Goal: Transaction & Acquisition: Purchase product/service

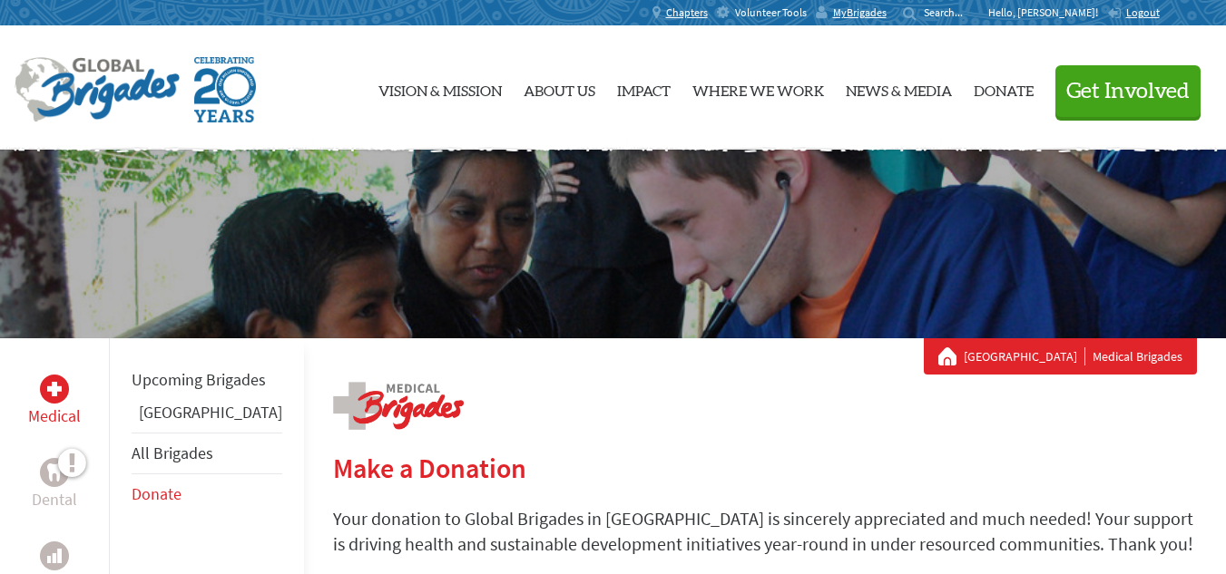
click at [807, 7] on span "Volunteer Tools" at bounding box center [771, 12] width 72 height 15
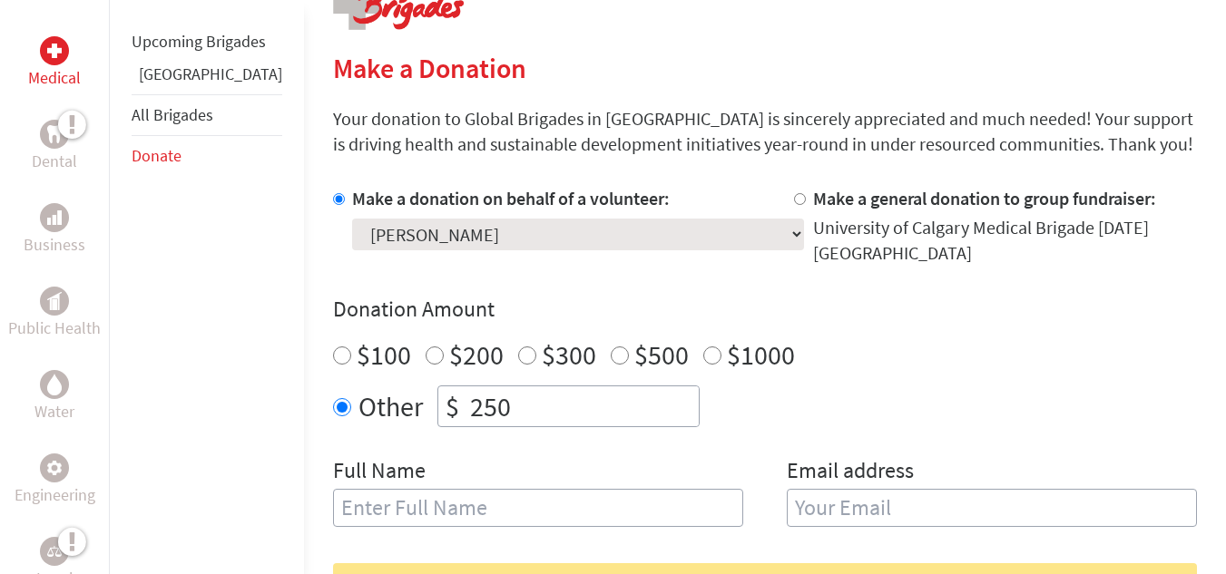
scroll to position [402, 0]
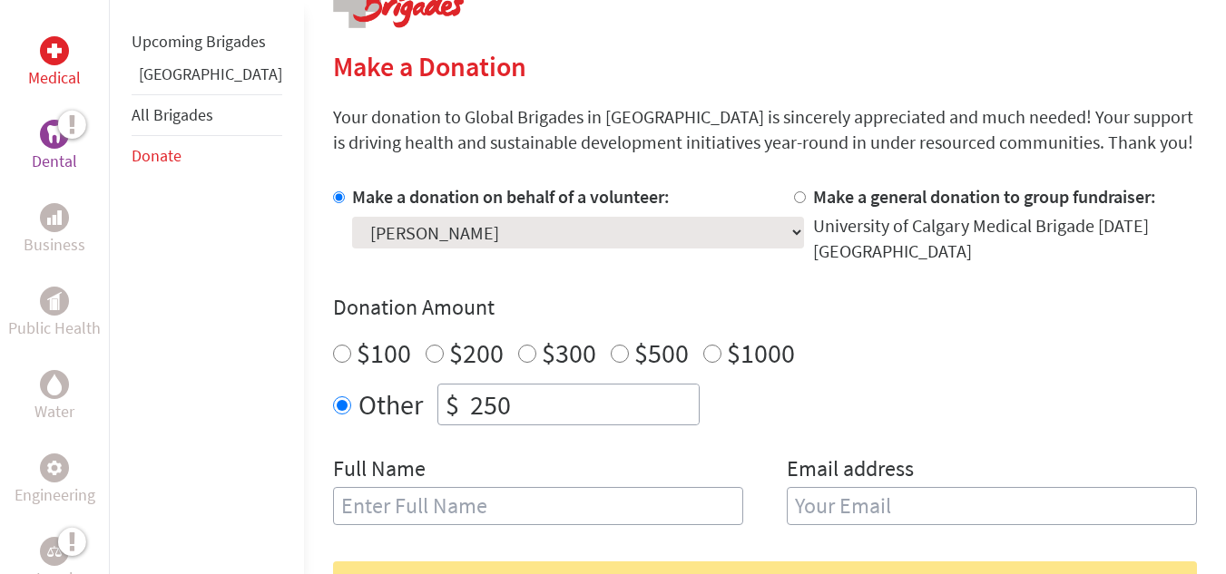
click at [73, 152] on p "Dental" at bounding box center [54, 161] width 45 height 25
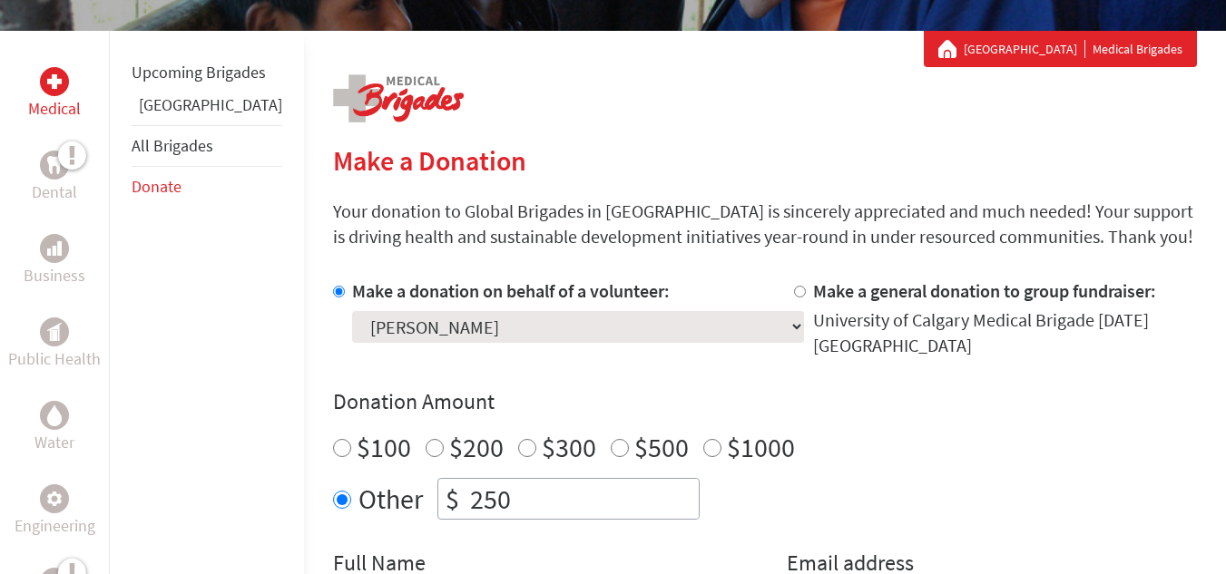
scroll to position [411, 0]
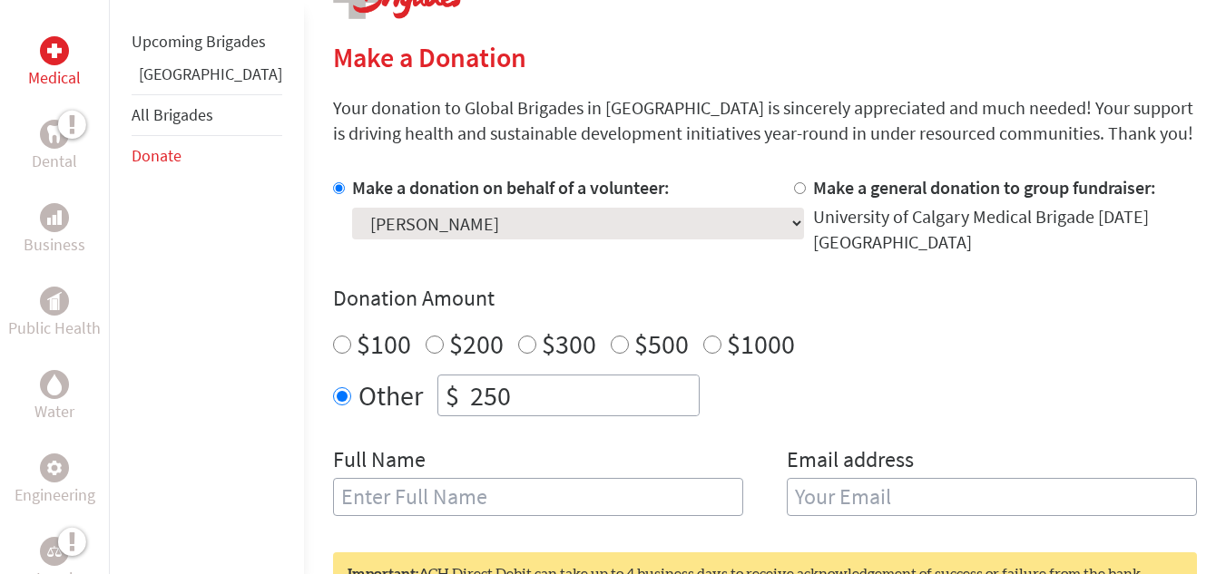
click at [333, 336] on input "$100" at bounding box center [342, 345] width 18 height 18
radio input "true"
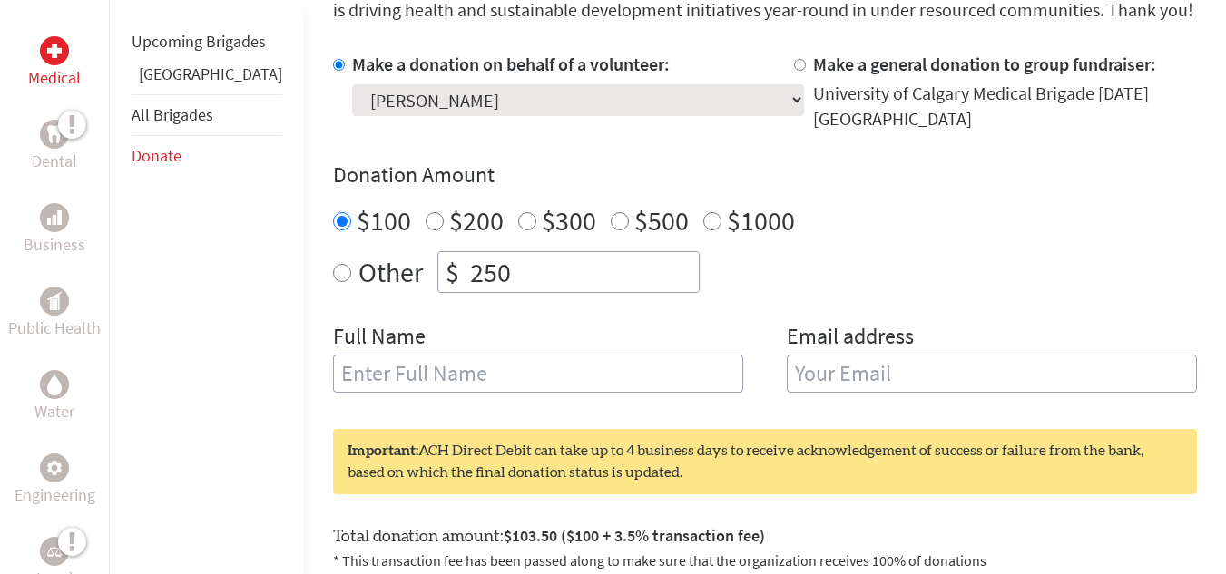
scroll to position [536, 0]
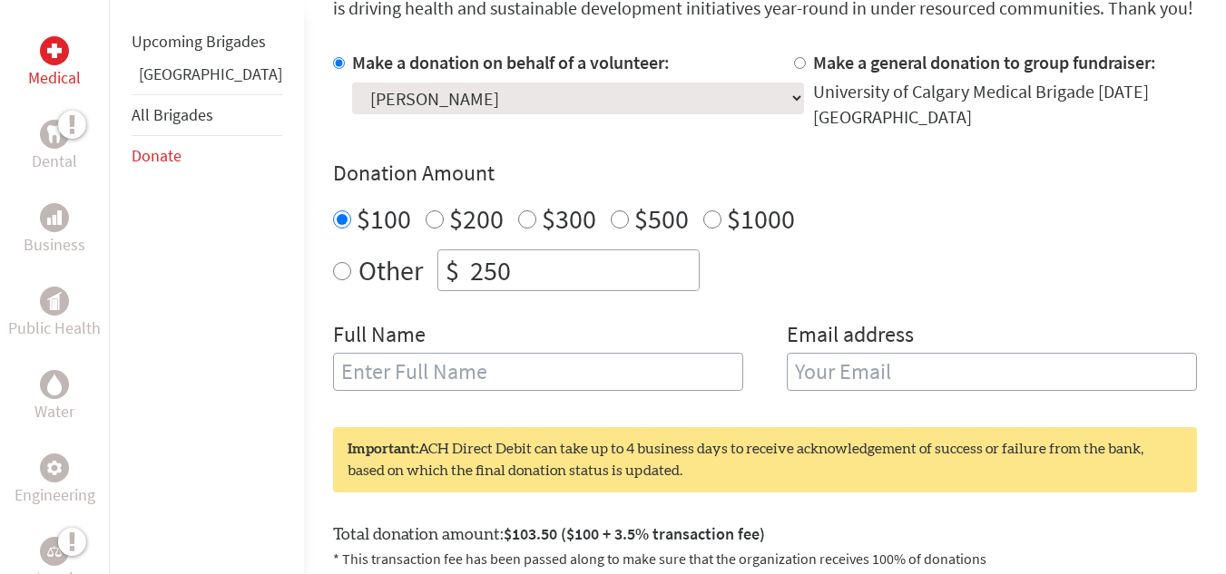
click at [610, 365] on input "text" at bounding box center [538, 372] width 410 height 38
click at [856, 370] on input "email" at bounding box center [992, 372] width 410 height 38
click at [552, 359] on input "Tracy" at bounding box center [538, 372] width 410 height 38
type input "[PERSON_NAME]"
click at [787, 363] on input "email" at bounding box center [992, 372] width 410 height 38
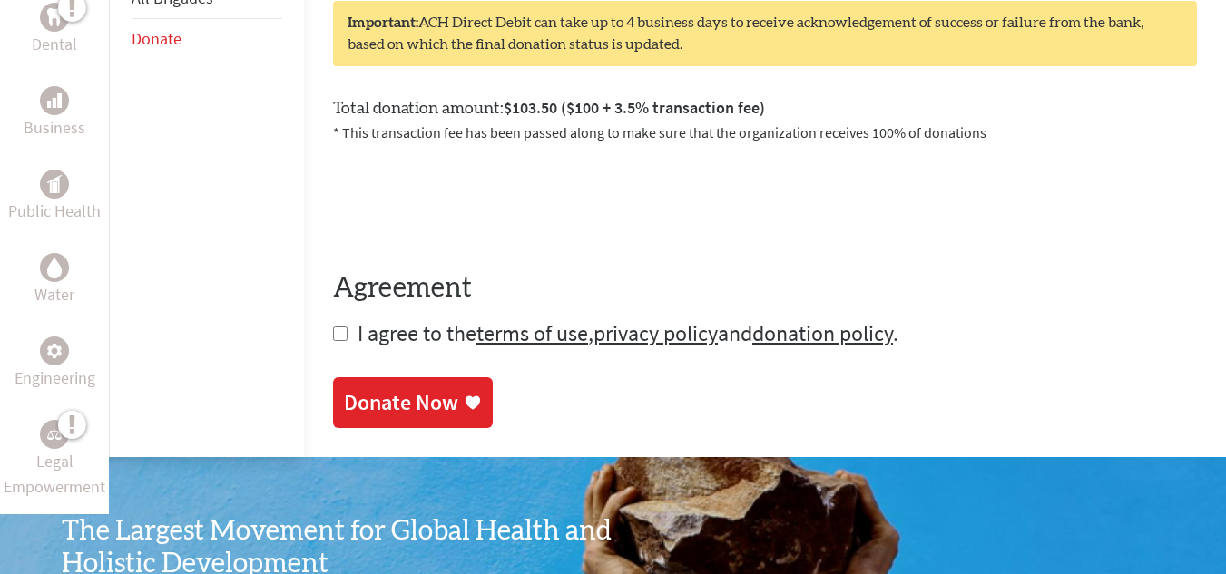
scroll to position [964, 0]
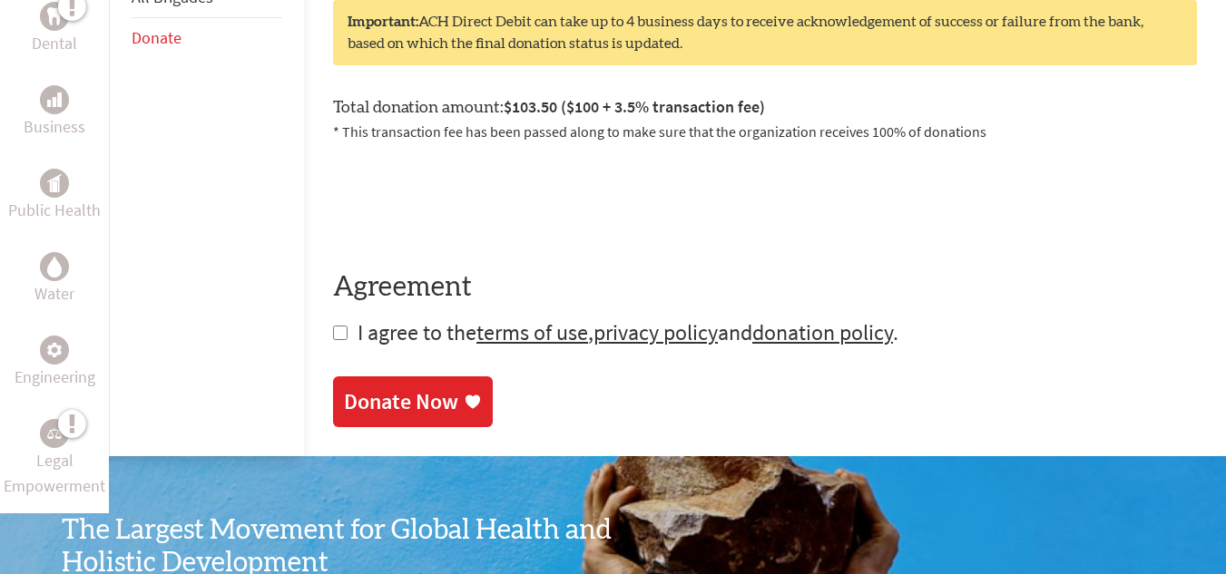
type input "tracyle3108@gmail.com"
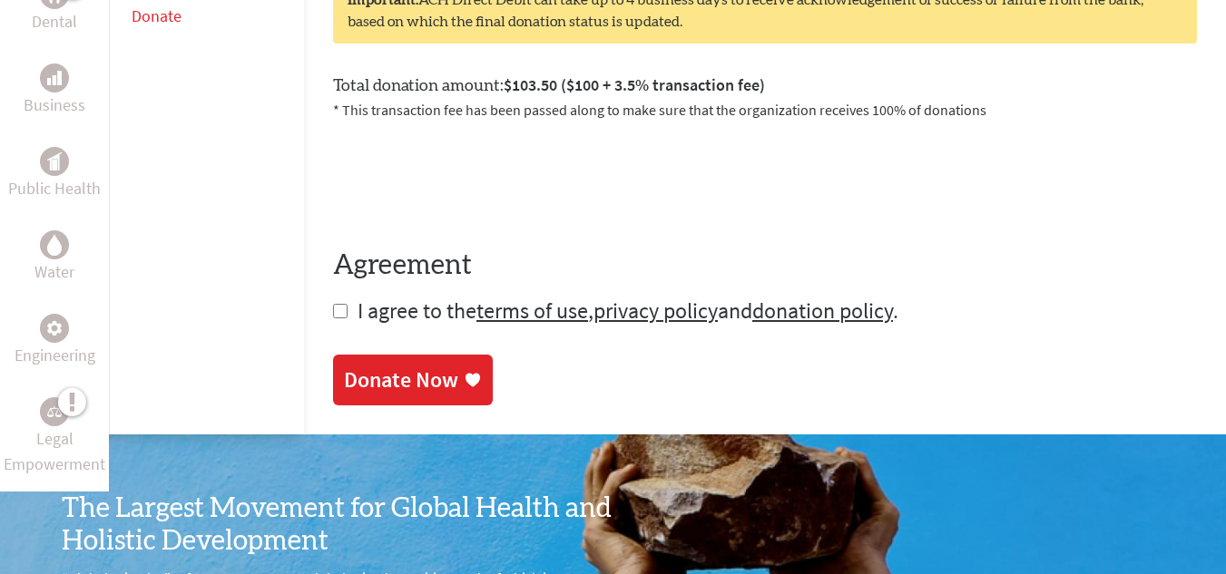
click at [333, 304] on input "checkbox" at bounding box center [340, 311] width 15 height 15
checkbox input "true"
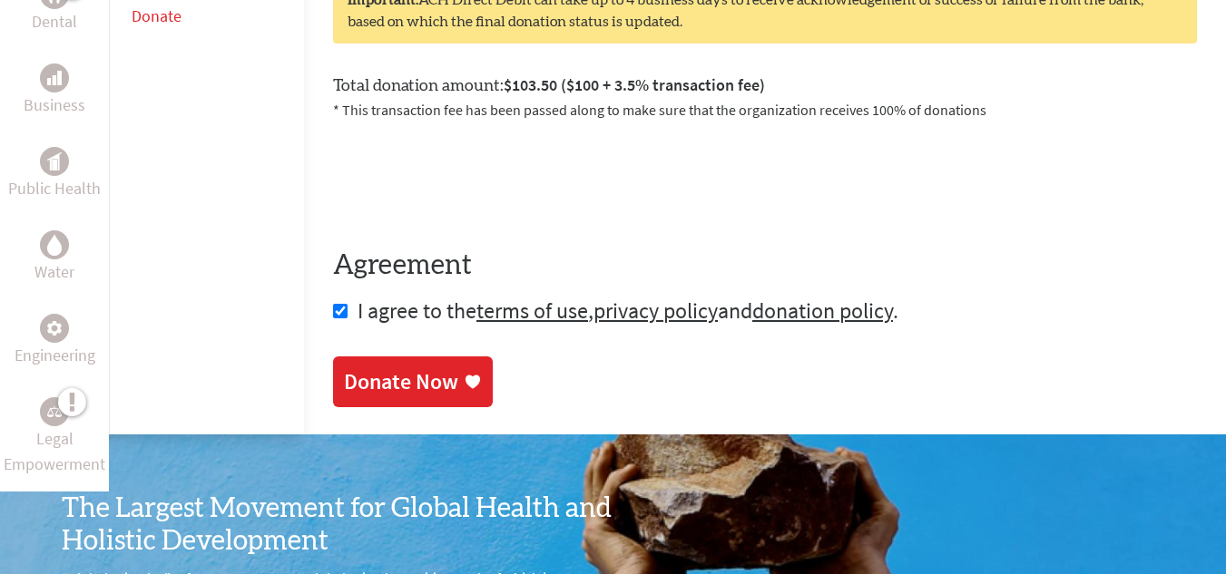
click at [385, 367] on div "Donate Now" at bounding box center [401, 381] width 114 height 29
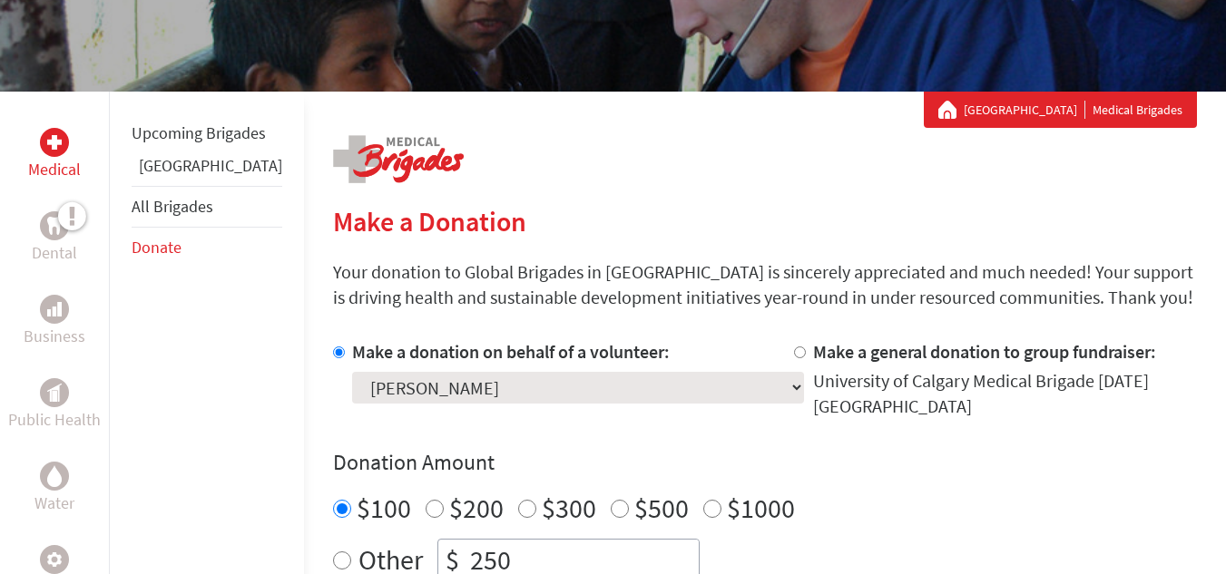
scroll to position [257, 0]
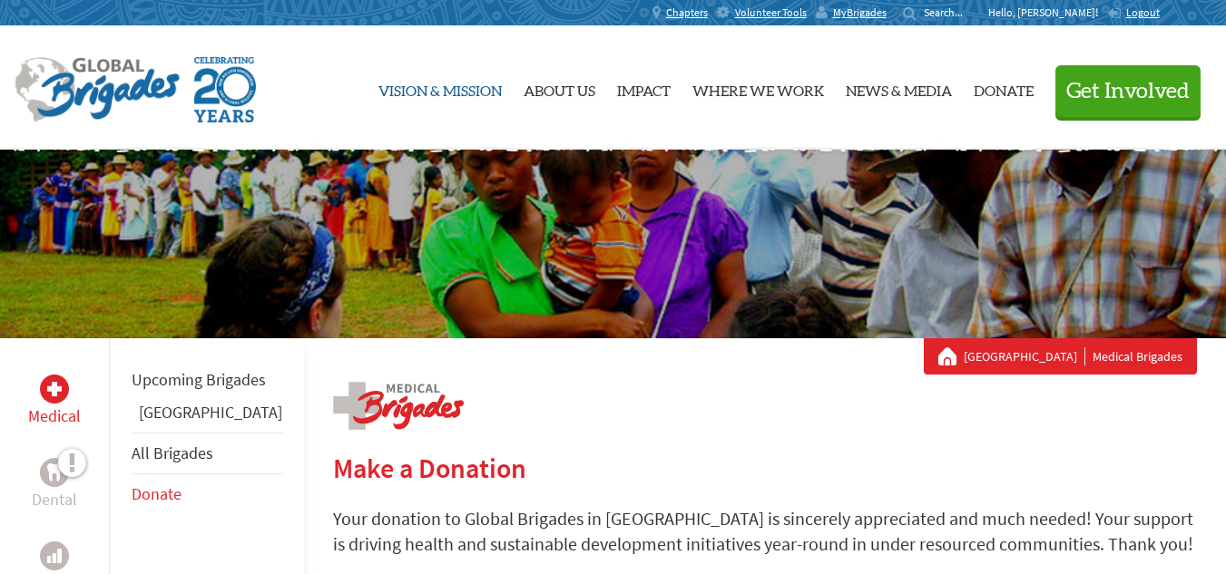
click at [468, 97] on link "Vision & Mission" at bounding box center [439, 88] width 123 height 94
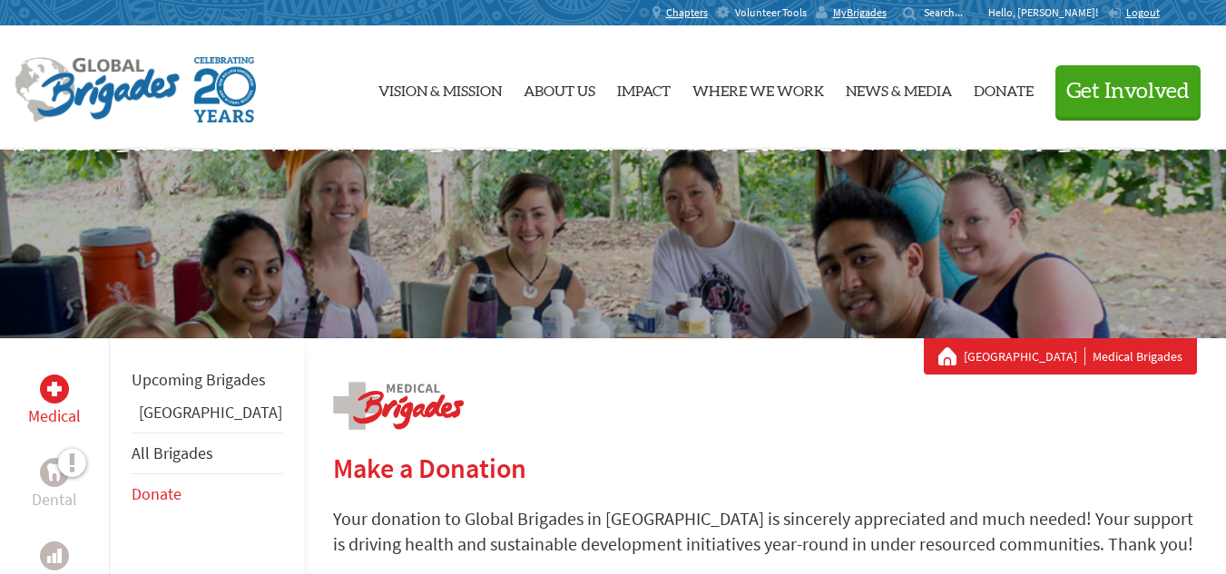
click at [807, 9] on span "Volunteer Tools" at bounding box center [771, 12] width 72 height 15
